Goal: Transaction & Acquisition: Download file/media

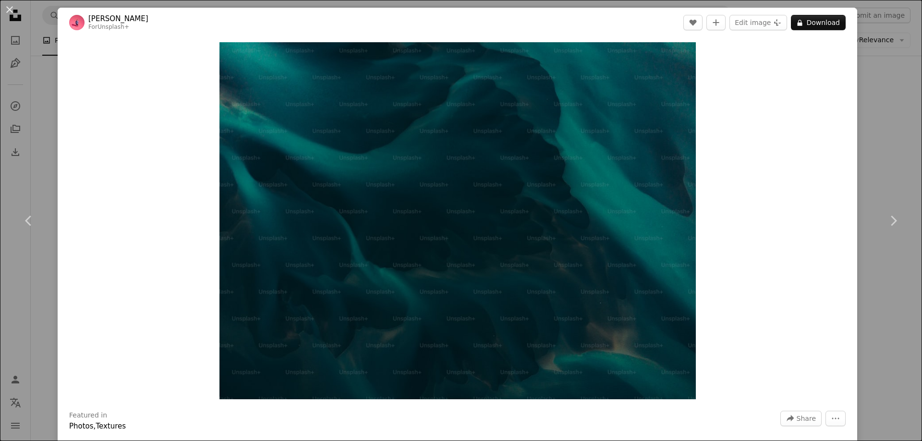
scroll to position [192, 0]
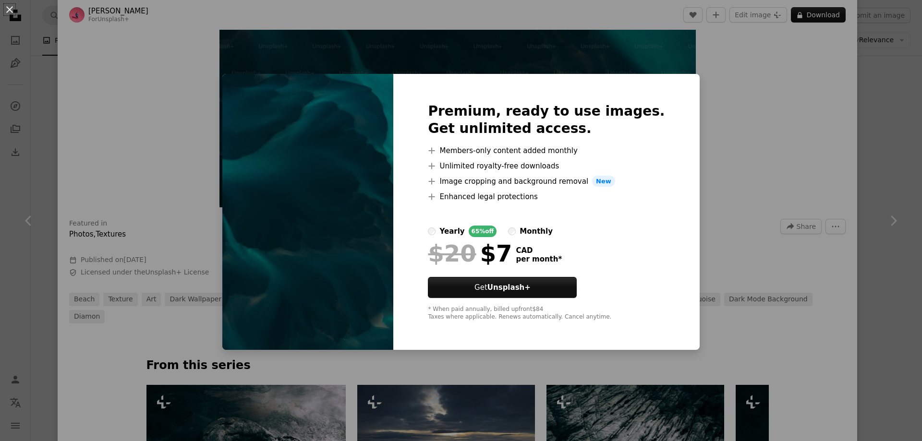
click at [864, 74] on div "An X shape Premium, ready to use images. Get unlimited access. A plus sign Memb…" at bounding box center [461, 220] width 922 height 441
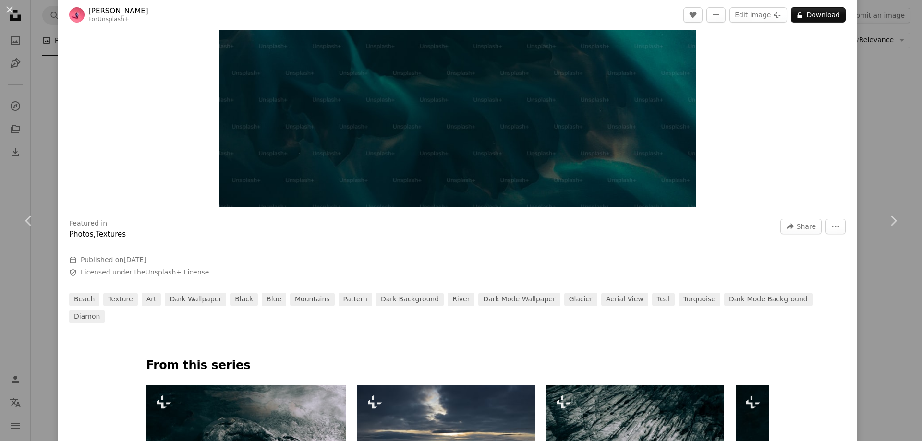
click at [857, 81] on div "Zoom in" at bounding box center [457, 28] width 799 height 367
click at [889, 91] on div "An X shape Chevron left Chevron right [PERSON_NAME] For Unsplash+ A heart A plu…" at bounding box center [461, 220] width 922 height 441
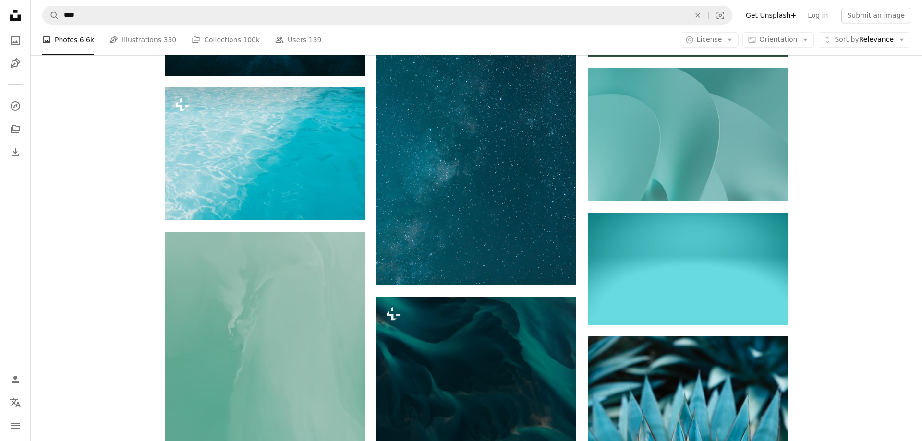
scroll to position [449, 0]
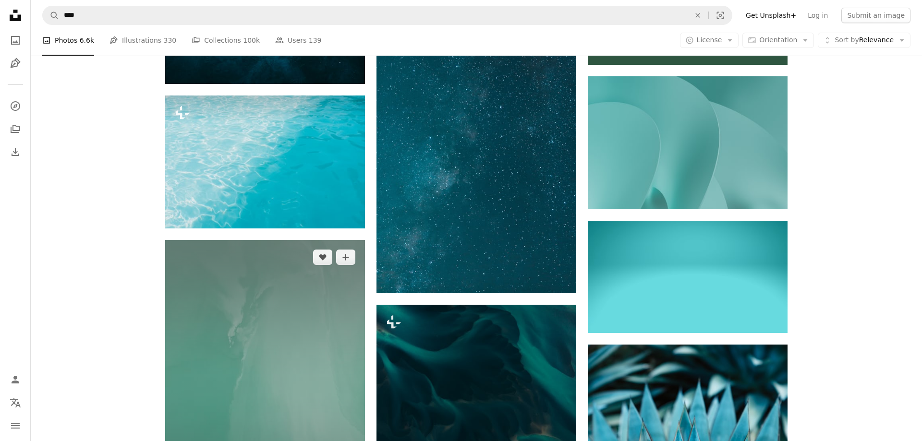
click at [282, 257] on img at bounding box center [265, 390] width 200 height 300
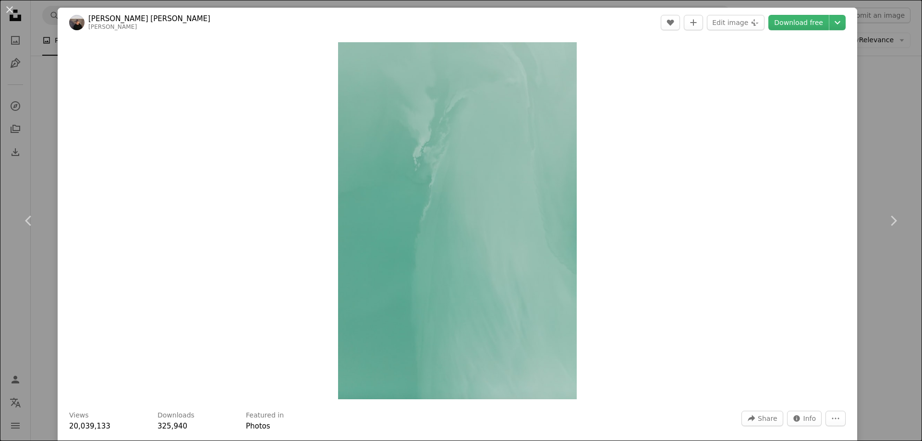
click at [897, 114] on div "An X shape Chevron left Chevron right [PERSON_NAME] [PERSON_NAME] [PERSON_NAME]…" at bounding box center [461, 220] width 922 height 441
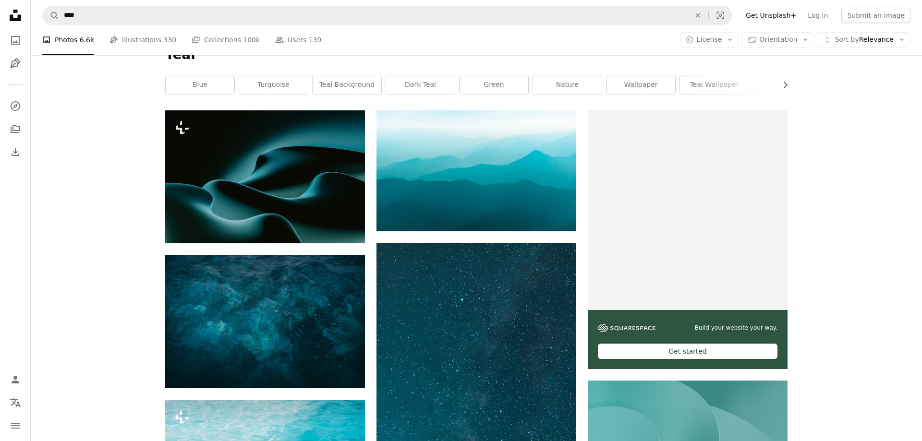
scroll to position [163, 0]
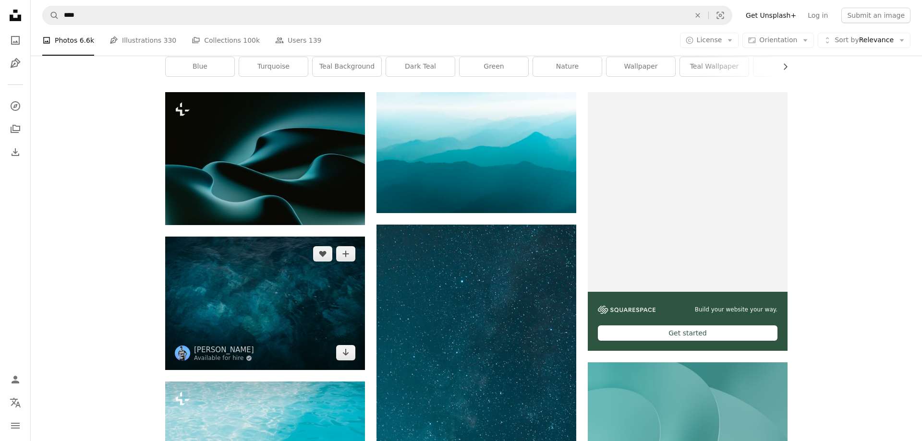
click at [306, 237] on img at bounding box center [265, 303] width 200 height 133
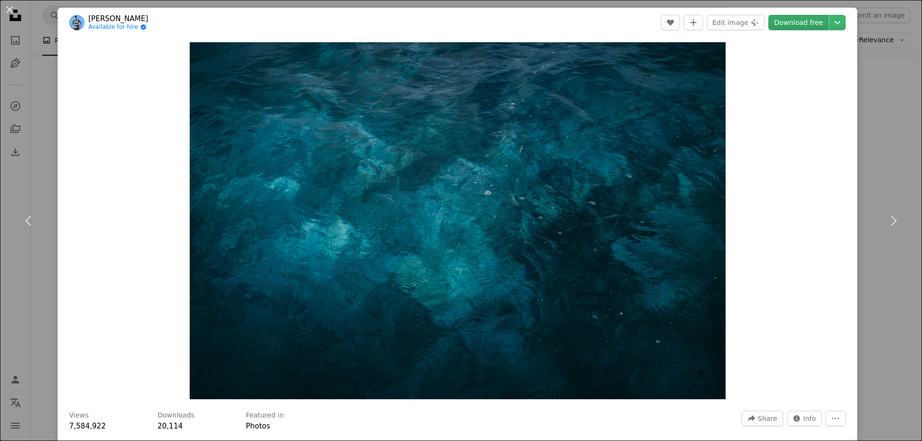
click at [807, 27] on link "Download free" at bounding box center [798, 22] width 60 height 15
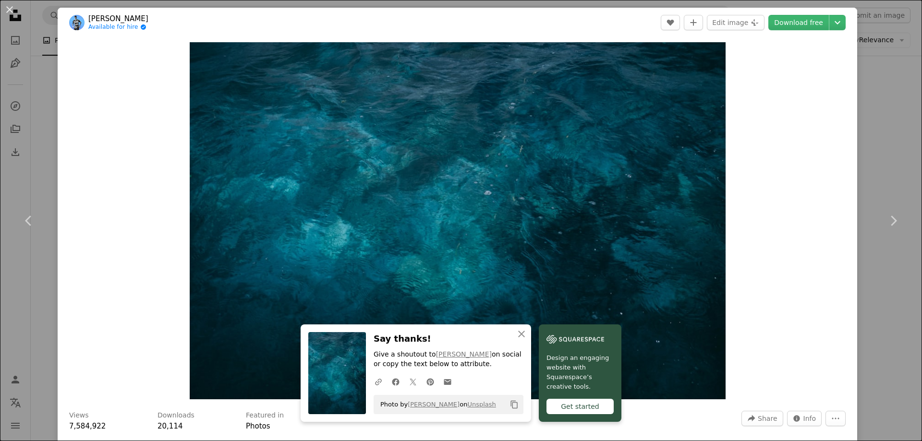
click at [885, 149] on div "An X shape Chevron left Chevron right [PERSON_NAME] Available for hire A checkm…" at bounding box center [461, 220] width 922 height 441
